Goal: Communication & Community: Answer question/provide support

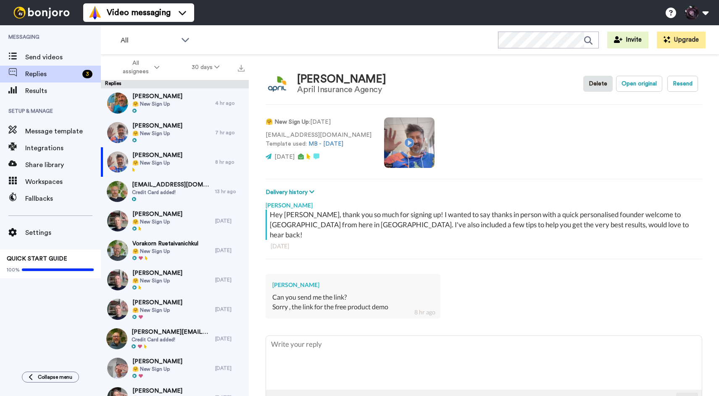
type textarea "x"
click at [310, 349] on textarea at bounding box center [484, 363] width 436 height 54
type textarea "H"
type textarea "x"
type textarea "He"
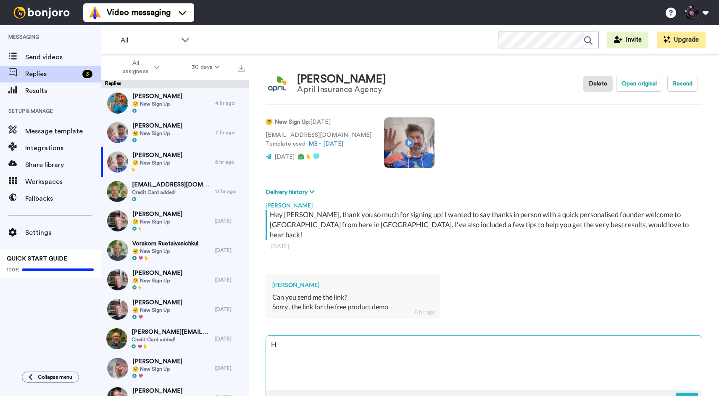
type textarea "x"
type textarea "Hey"
type textarea "x"
type textarea "Hey"
type textarea "x"
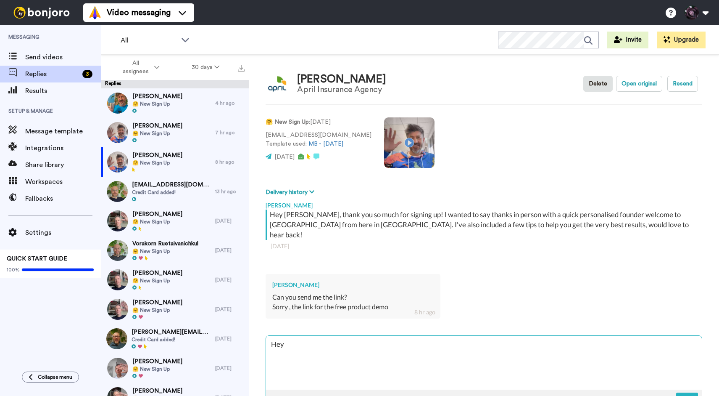
type textarea "Hey j"
type textarea "x"
type textarea "Hey [PERSON_NAME]"
type textarea "x"
type textarea "Hey [PERSON_NAME]"
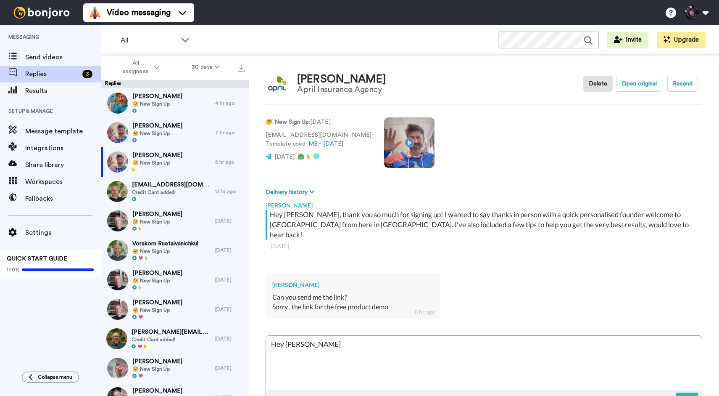
type textarea "x"
type textarea "Hey [PERSON_NAME]"
type textarea "x"
type textarea "Hey j"
type textarea "x"
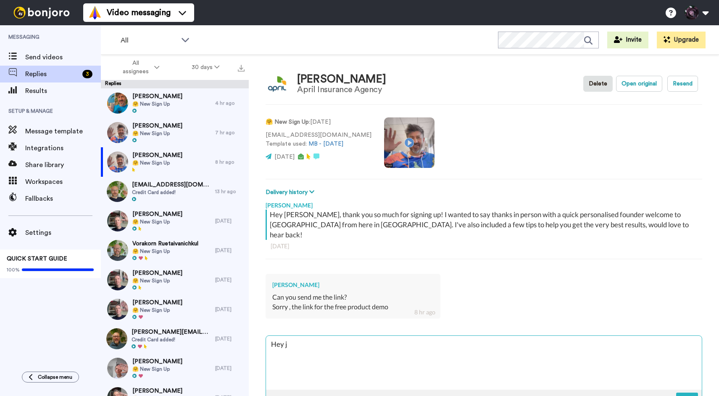
type textarea "Hey"
type textarea "x"
type textarea "Hey J"
type textarea "x"
type textarea "Hey [PERSON_NAME]"
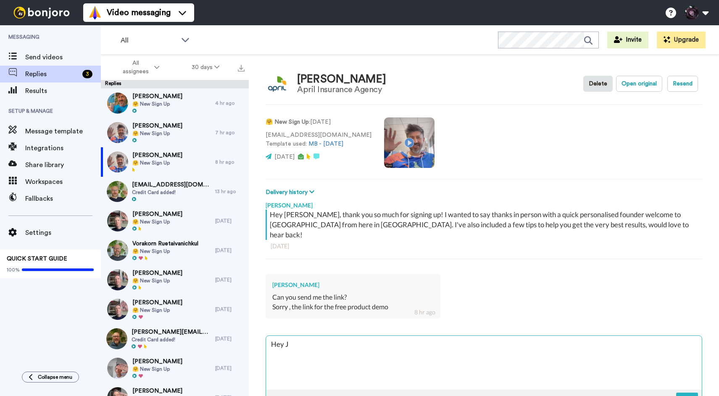
type textarea "x"
type textarea "Hey Joh"
type textarea "x"
type textarea "Hey [PERSON_NAME]"
type textarea "x"
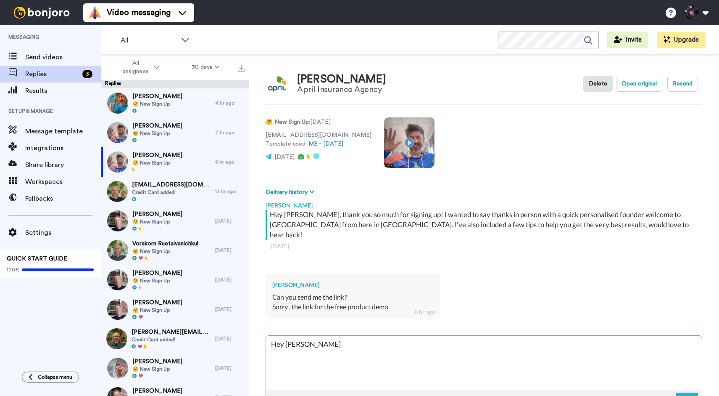
type textarea "Hey [PERSON_NAME],"
type textarea "x"
type textarea "Hey [PERSON_NAME],"
type textarea "x"
type textarea "Hey [PERSON_NAME], h"
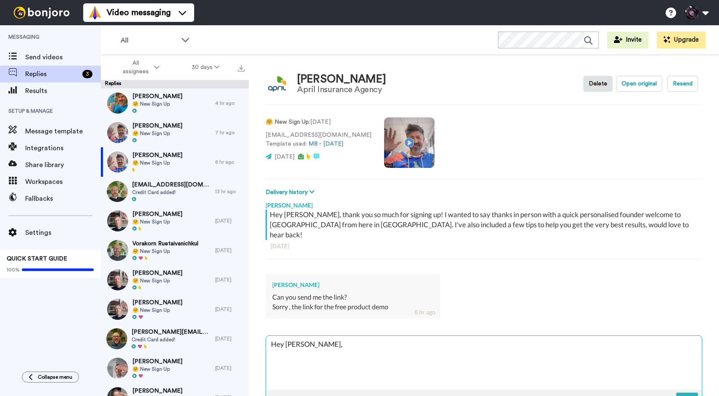
type textarea "x"
type textarea "Hey [PERSON_NAME], he"
type textarea "x"
type textarea "Hey [PERSON_NAME], her"
type textarea "x"
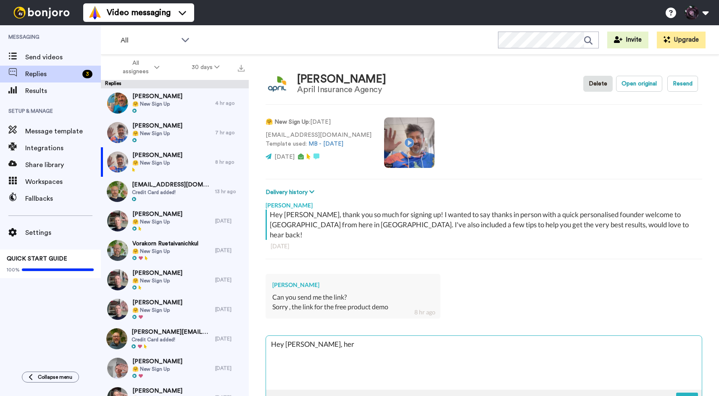
type textarea "Hey [PERSON_NAME], here"
type textarea "x"
type textarea "Hey [PERSON_NAME], here"
type textarea "x"
type textarea "Hey [PERSON_NAME], here y"
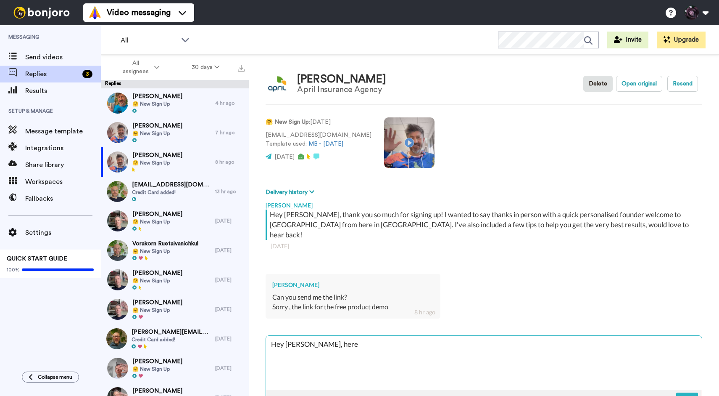
type textarea "x"
type textarea "Hey [PERSON_NAME], here yo"
type textarea "x"
type textarea "Hey [PERSON_NAME], here you"
type textarea "x"
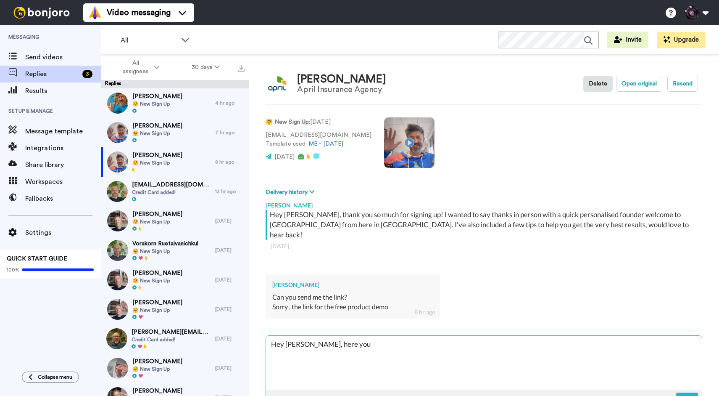
type textarea "Hey [PERSON_NAME], here you"
type textarea "x"
type textarea "Hey [PERSON_NAME], here you g"
type textarea "x"
type textarea "Hey [PERSON_NAME], here you go"
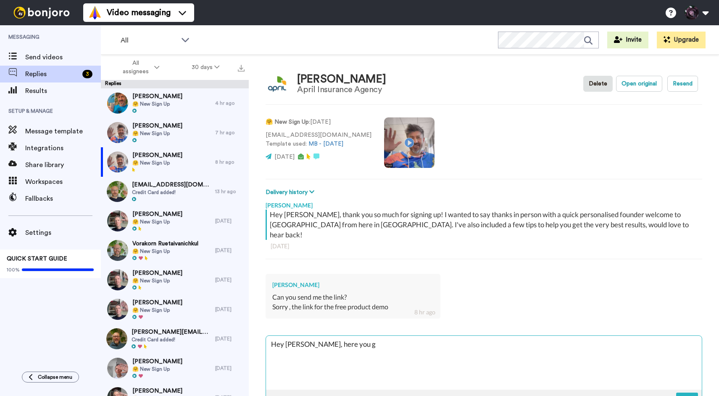
type textarea "x"
type textarea "Hey [PERSON_NAME], here you go:"
type textarea "x"
type textarea "Hey [PERSON_NAME], here you go:"
type textarea "x"
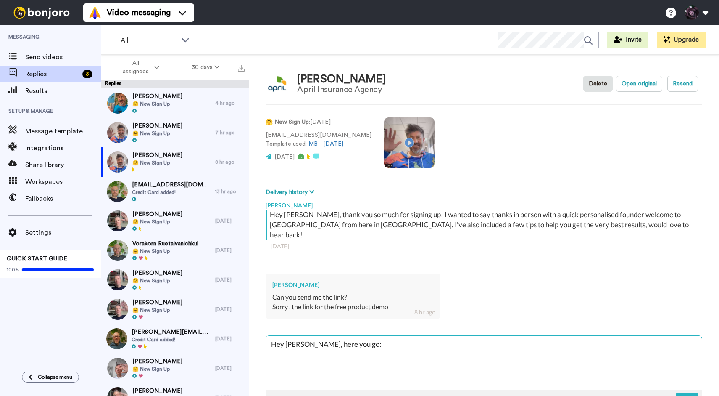
paste textarea "[URL][DOMAIN_NAME]"
type textarea "Hey [PERSON_NAME], here you go: [URL][DOMAIN_NAME]"
type textarea "x"
type textarea "Hey [PERSON_NAME], here you go: [URL][DOMAIN_NAME]"
type textarea "x"
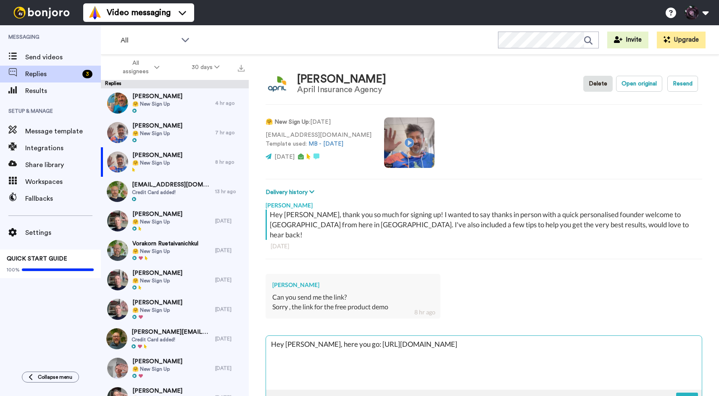
type textarea "Hey [PERSON_NAME], here you go: [URL][DOMAIN_NAME] C"
type textarea "x"
type textarea "Hey [PERSON_NAME], here you go: [URL][DOMAIN_NAME] Ch"
type textarea "x"
type textarea "Hey [PERSON_NAME], here you go: [URL][DOMAIN_NAME] C"
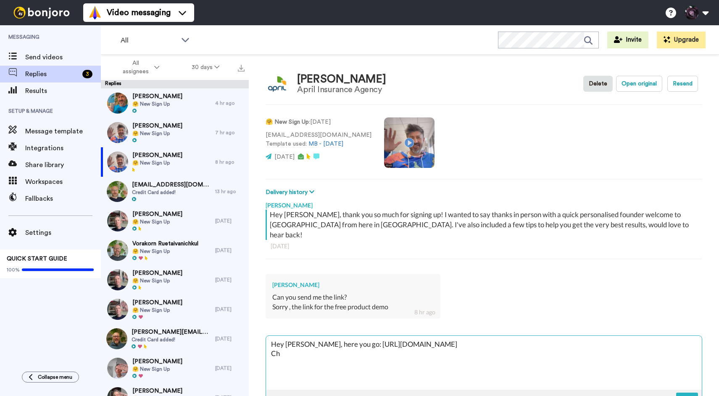
type textarea "x"
type textarea "Hey [PERSON_NAME], here you go: [URL][DOMAIN_NAME]"
type textarea "x"
type textarea "Hey [PERSON_NAME], here you go: [URL][DOMAIN_NAME] A"
type textarea "x"
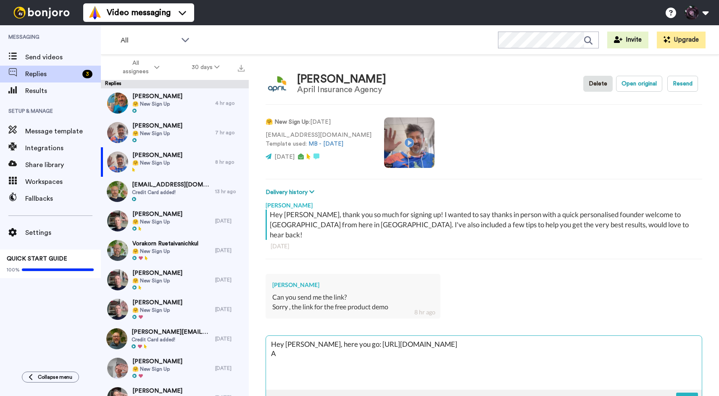
type textarea "Hey [PERSON_NAME], here you go: [URL][DOMAIN_NAME] An"
type textarea "x"
type textarea "Hey [PERSON_NAME], here you go: [URL][DOMAIN_NAME] Any"
type textarea "x"
type textarea "Hey [PERSON_NAME], here you go: [URL][DOMAIN_NAME] Anyt"
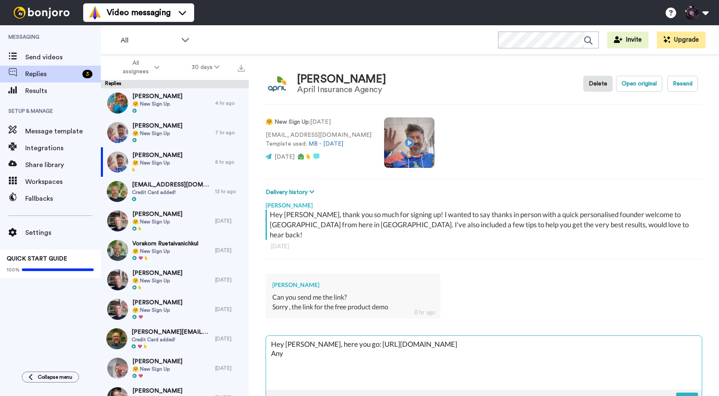
type textarea "x"
type textarea "Hey [PERSON_NAME], here you go: [URL][DOMAIN_NAME] Anyth"
type textarea "x"
type textarea "Hey [PERSON_NAME], here you go: [URL][DOMAIN_NAME] Anythin"
type textarea "x"
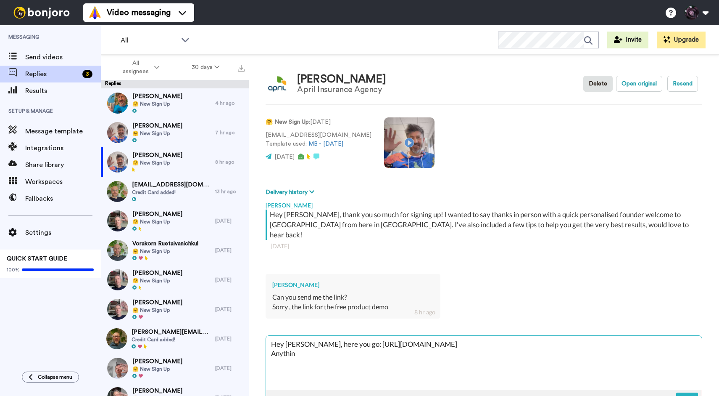
type textarea "Hey [PERSON_NAME], here you go: [URL][DOMAIN_NAME] Anything"
type textarea "x"
type textarea "Hey [PERSON_NAME], here you go: [URL][DOMAIN_NAME] Anything"
type textarea "x"
type textarea "Hey [PERSON_NAME], here you go: [URL][DOMAIN_NAME] Anything e"
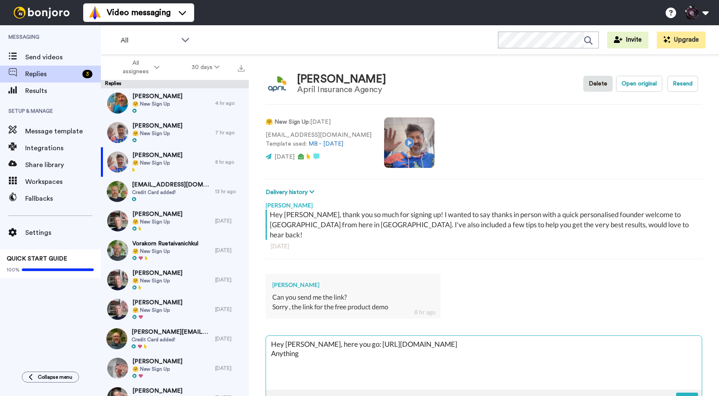
type textarea "x"
type textarea "Hey [PERSON_NAME], here you go: [URL][DOMAIN_NAME] Anything el"
type textarea "x"
type textarea "Hey [PERSON_NAME], here you go: [URL][DOMAIN_NAME] Anything els"
type textarea "x"
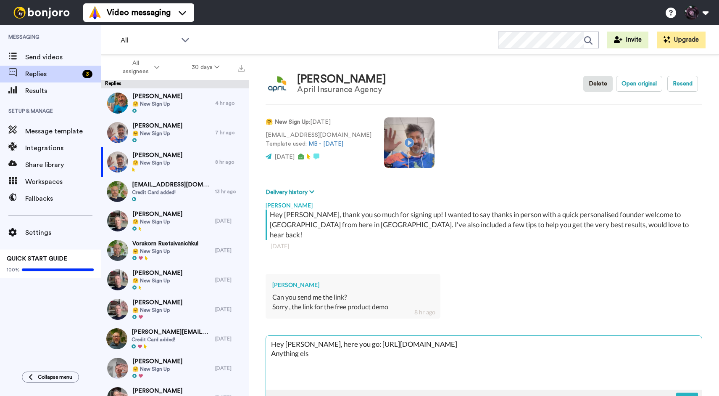
type textarea "Hey [PERSON_NAME], here you go: [URL][DOMAIN_NAME] Anything else"
type textarea "x"
type textarea "Hey [PERSON_NAME], here you go: [URL][DOMAIN_NAME] Anything else"
type textarea "x"
type textarea "Hey [PERSON_NAME], here you go: [URL][DOMAIN_NAME] Anything else l"
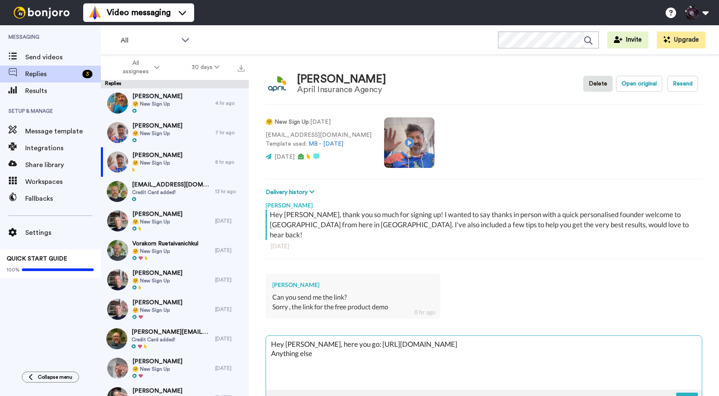
type textarea "x"
type textarea "Hey [PERSON_NAME], here you go: [URL][DOMAIN_NAME] Anything else le"
type textarea "x"
type textarea "Hey [PERSON_NAME], here you go: [URL][DOMAIN_NAME] Anything else let"
type textarea "x"
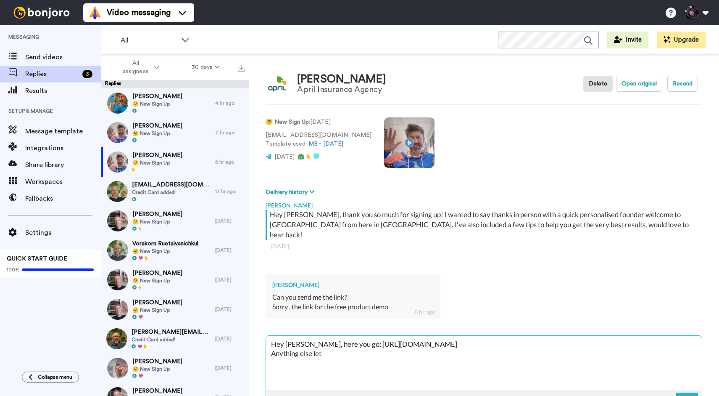
type textarea "Hey [PERSON_NAME], here you go: [URL][DOMAIN_NAME] Anything else let"
type textarea "x"
type textarea "Hey [PERSON_NAME], here you go: [URL][DOMAIN_NAME] Anything else let m"
type textarea "x"
type textarea "Hey [PERSON_NAME], here you go: [URL][DOMAIN_NAME] Anything else let me"
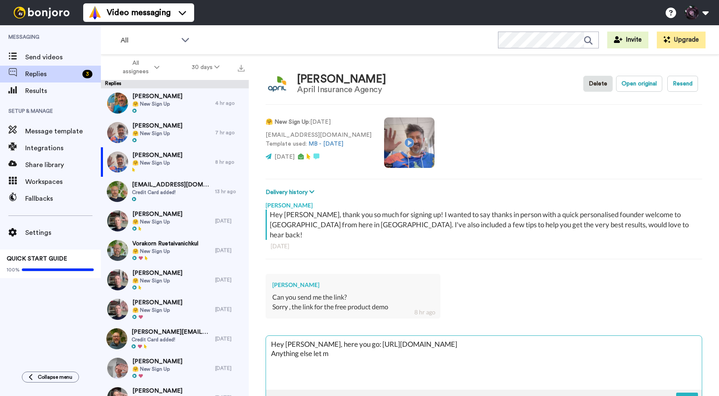
type textarea "x"
type textarea "Hey [PERSON_NAME], here you go: [URL][DOMAIN_NAME] Anything else let me"
type textarea "x"
type textarea "Hey [PERSON_NAME], here you go: [URL][DOMAIN_NAME] Anything else let me k"
type textarea "x"
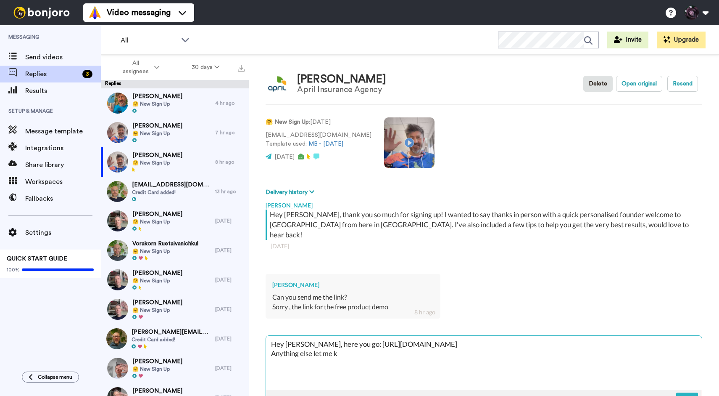
type textarea "Hey [PERSON_NAME], here you go: [URL][DOMAIN_NAME] Anything else let me kn"
type textarea "x"
type textarea "Hey [PERSON_NAME], here you go: [URL][DOMAIN_NAME] Anything else let me knn"
type textarea "x"
type textarea "Hey [PERSON_NAME], here you go: [URL][DOMAIN_NAME] Anything else let me kn"
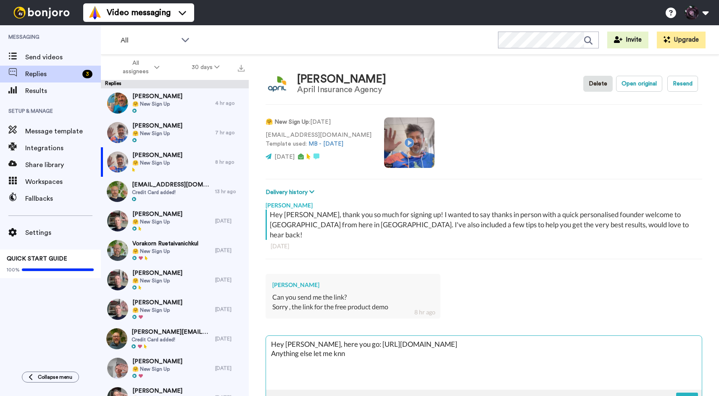
type textarea "x"
type textarea "Hey [PERSON_NAME], here you go: [URL][DOMAIN_NAME] Anything else let me kno"
type textarea "x"
type textarea "Hey [PERSON_NAME], here you go: [URL][DOMAIN_NAME] Anything else let me know"
type textarea "x"
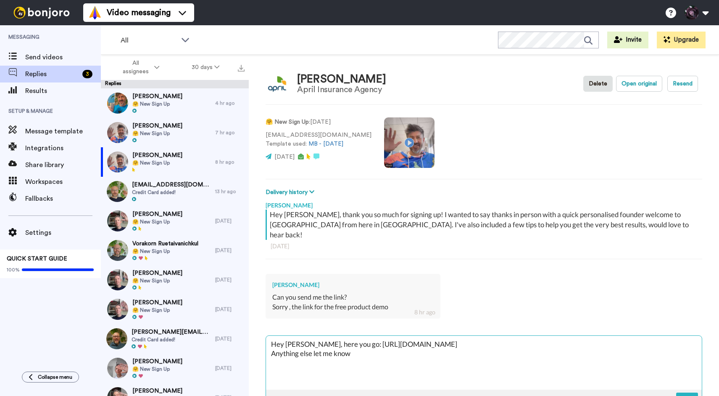
type textarea "Hey [PERSON_NAME], here you go: [URL][DOMAIN_NAME] Anything else let me know,"
type textarea "x"
type textarea "Hey [PERSON_NAME], here you go: [URL][DOMAIN_NAME] Anything else let me know,"
type textarea "x"
type textarea "Hey [PERSON_NAME], here you go: [URL][DOMAIN_NAME] Anything else let me know, c"
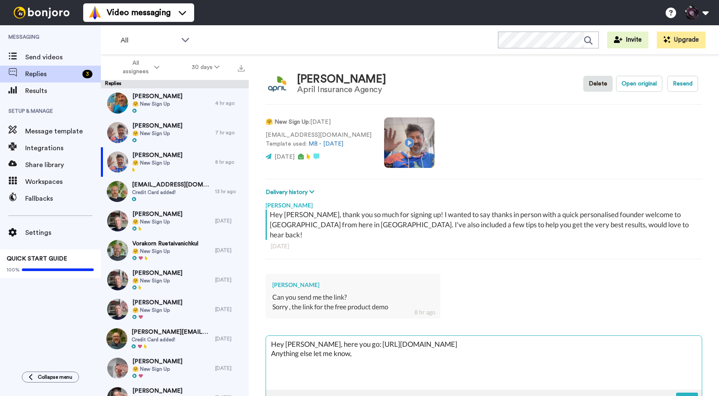
type textarea "x"
type textarea "Hey [PERSON_NAME], here you go: [URL][DOMAIN_NAME] Anything else let me know, ch"
type textarea "x"
type textarea "Hey [PERSON_NAME], here you go: [URL][DOMAIN_NAME] Anything else let me know, c…"
type textarea "x"
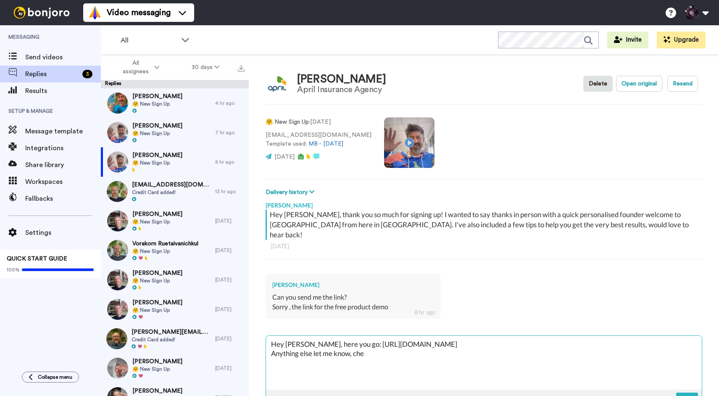
type textarea "Hey [PERSON_NAME], here you go: [URL][DOMAIN_NAME] Anything else let me know, c…"
type textarea "x"
type textarea "Hey [PERSON_NAME], here you go: [URL][DOMAIN_NAME] Anything else let me know, c…"
type textarea "x"
type textarea "Hey [PERSON_NAME], here you go: [URL][DOMAIN_NAME] Anything else let me know, c…"
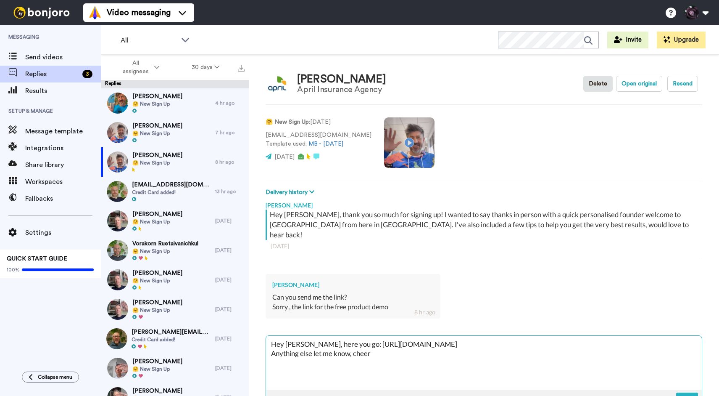
type textarea "x"
type textarea "Hey [PERSON_NAME], here you go: [URL][DOMAIN_NAME] Anything else let me know, c…"
type textarea "x"
type textarea "Hey [PERSON_NAME], here you go: [URL][DOMAIN_NAME] Anything else let me know, c…"
click at [689, 392] on button at bounding box center [688, 398] width 22 height 13
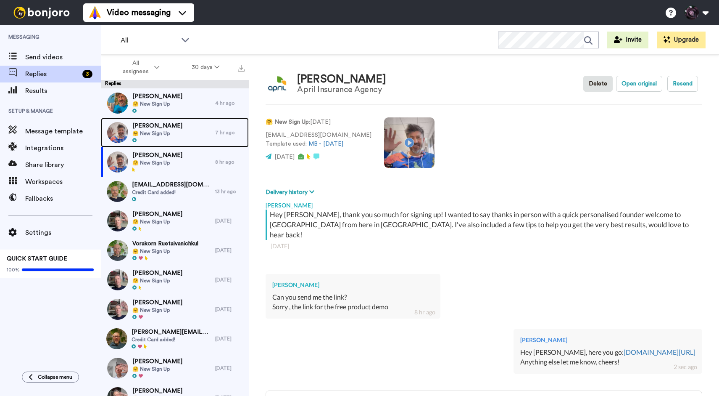
click at [166, 129] on span "[PERSON_NAME]" at bounding box center [157, 126] width 50 height 8
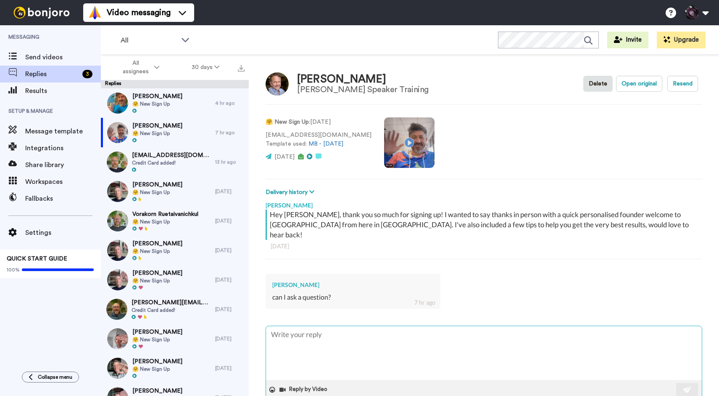
type textarea "x"
type textarea "O"
type textarea "x"
type textarea "H"
type textarea "x"
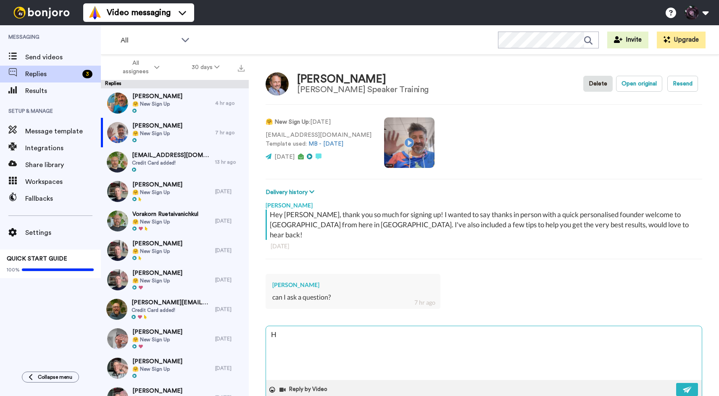
type textarea "He"
type textarea "x"
type textarea "Hey"
type textarea "x"
type textarea "Hey"
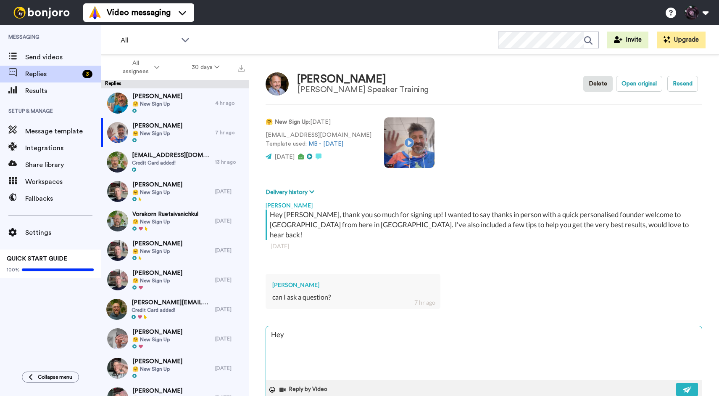
type textarea "x"
type textarea "Hey D"
type textarea "x"
type textarea "Hey [PERSON_NAME]"
type textarea "x"
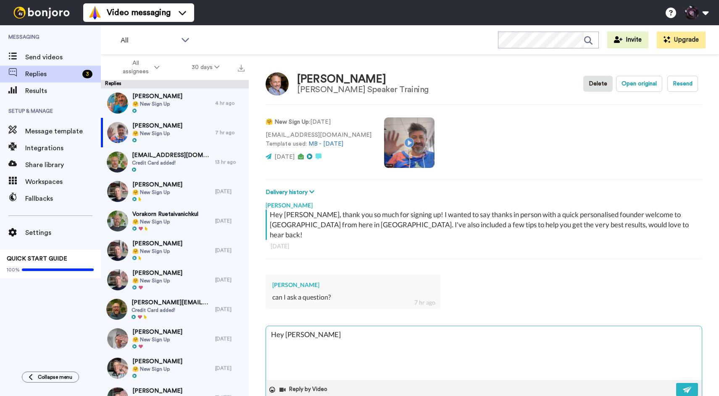
type textarea "Hey Dab"
type textarea "x"
type textarea "Hey [PERSON_NAME]"
type textarea "x"
type textarea "Hey Dab"
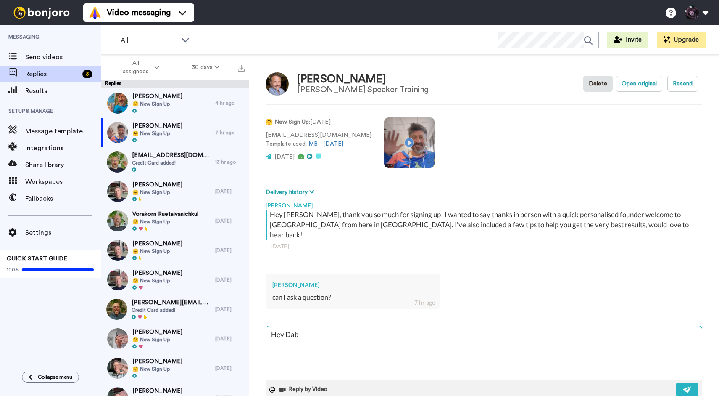
type textarea "x"
type textarea "Hey [PERSON_NAME]"
type textarea "x"
type textarea "Hey [PERSON_NAME]"
type textarea "x"
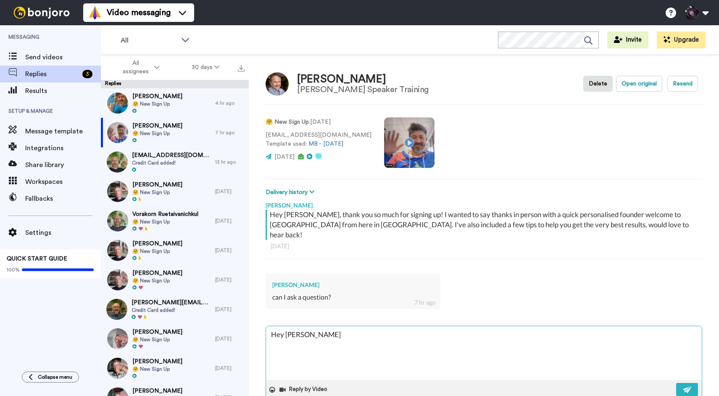
type textarea "Hey [PERSON_NAME]"
type textarea "x"
type textarea "Hey [PERSON_NAME]"
type textarea "x"
type textarea "Hey [PERSON_NAME]"
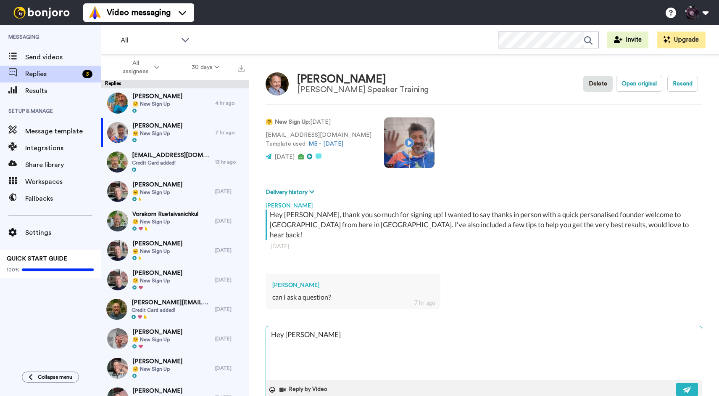
type textarea "x"
type textarea "Hey [PERSON_NAME],"
type textarea "x"
type textarea "Hey [PERSON_NAME],"
type textarea "x"
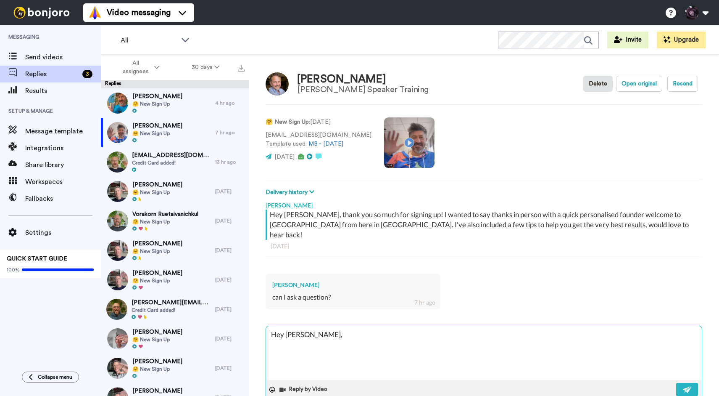
type textarea "Hey [PERSON_NAME], o"
type textarea "x"
type textarea "Hey [PERSON_NAME], of"
type textarea "x"
type textarea "Hey [PERSON_NAME], of"
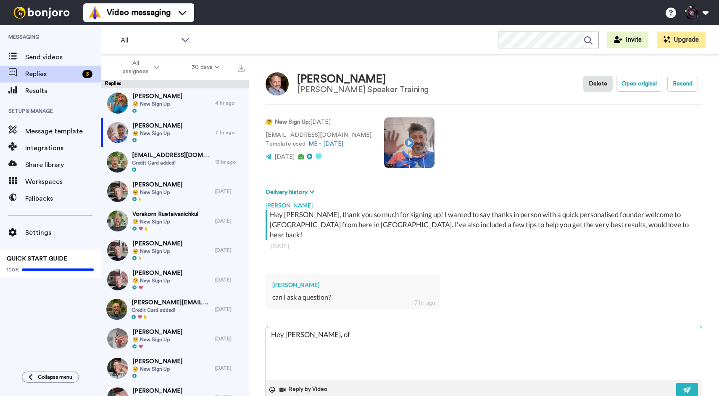
type textarea "x"
type textarea "Hey [PERSON_NAME], of co"
type textarea "x"
type textarea "Hey [PERSON_NAME], of cou"
type textarea "x"
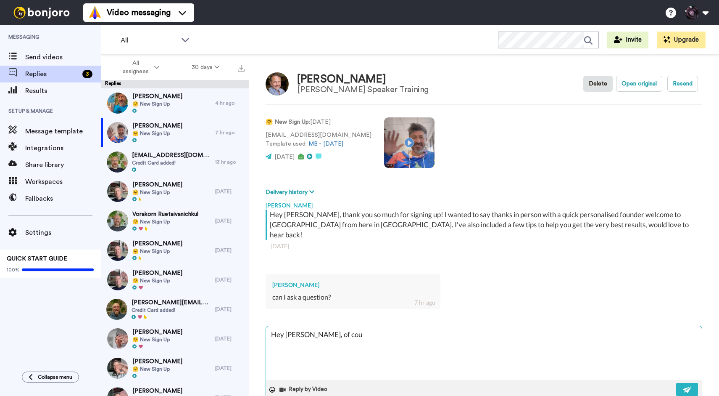
type textarea "Hey [PERSON_NAME], of cour"
type textarea "x"
type textarea "Hey [PERSON_NAME], of cours"
type textarea "x"
type textarea "Hey [PERSON_NAME], of course,"
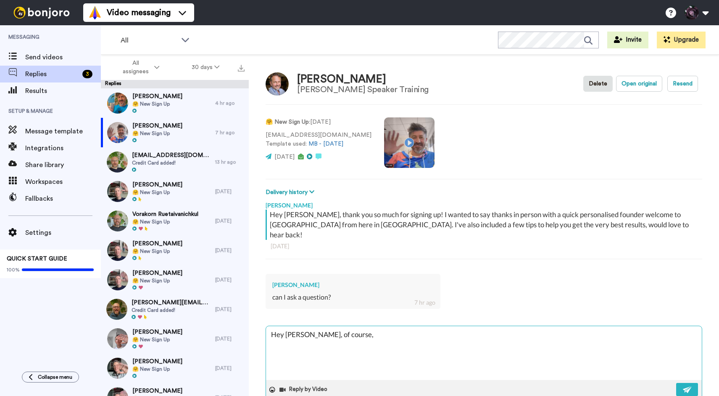
type textarea "x"
type textarea "Hey [PERSON_NAME], of course,"
type textarea "x"
type textarea "Hey [PERSON_NAME], of course, s"
type textarea "x"
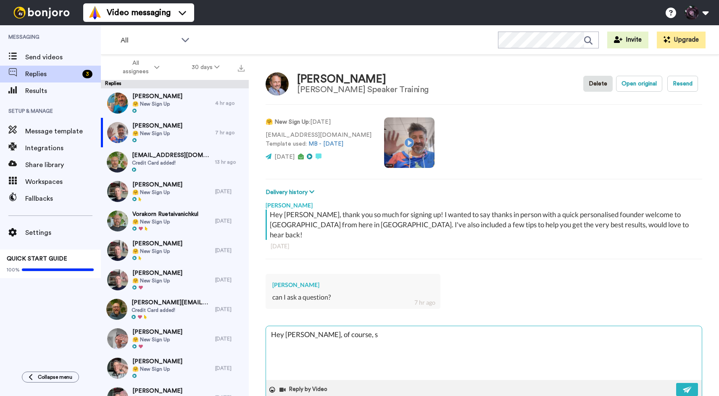
type textarea "Hey [PERSON_NAME], of course, sh"
type textarea "x"
type textarea "Hey [PERSON_NAME], of course, sho"
click at [695, 383] on button at bounding box center [688, 389] width 22 height 13
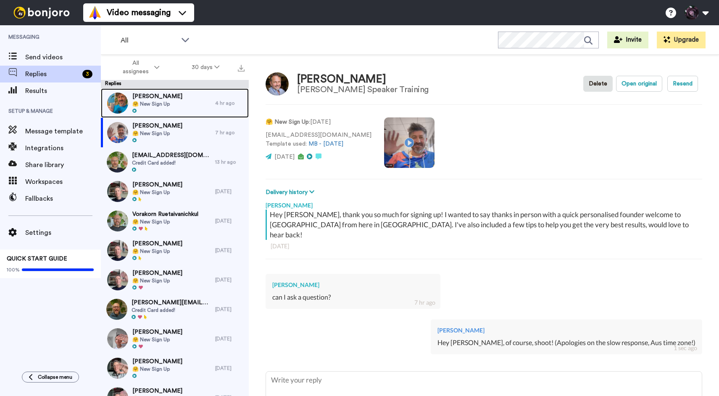
click at [170, 104] on span "🤗 New Sign Up" at bounding box center [157, 103] width 50 height 7
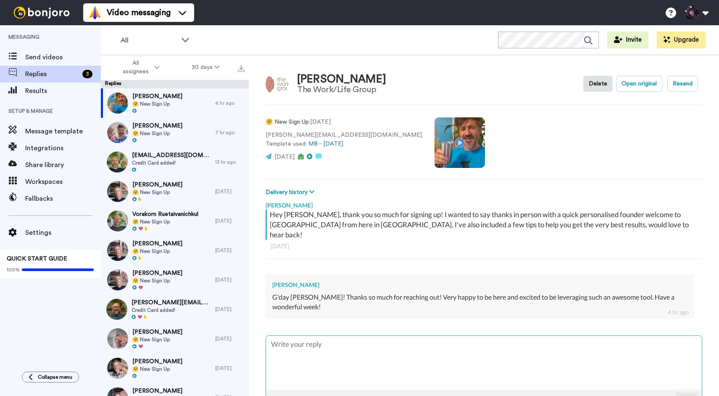
click at [326, 343] on textarea at bounding box center [484, 363] width 436 height 54
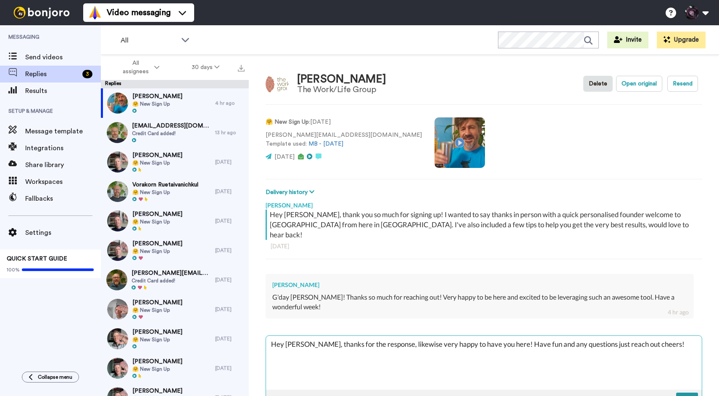
click at [683, 395] on img at bounding box center [687, 399] width 9 height 7
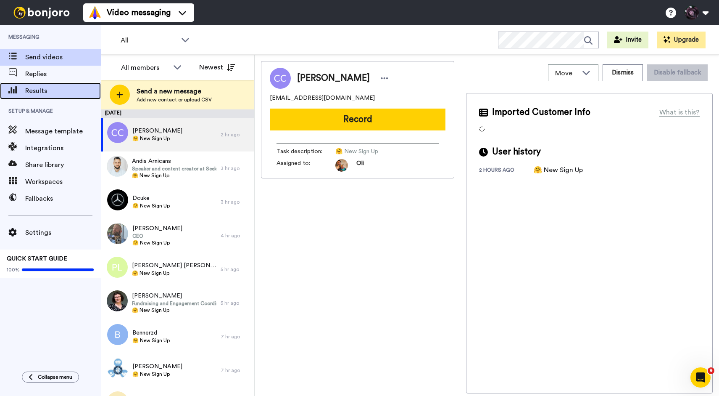
click at [40, 92] on span "Results" at bounding box center [63, 91] width 76 height 10
